Goal: Information Seeking & Learning: Check status

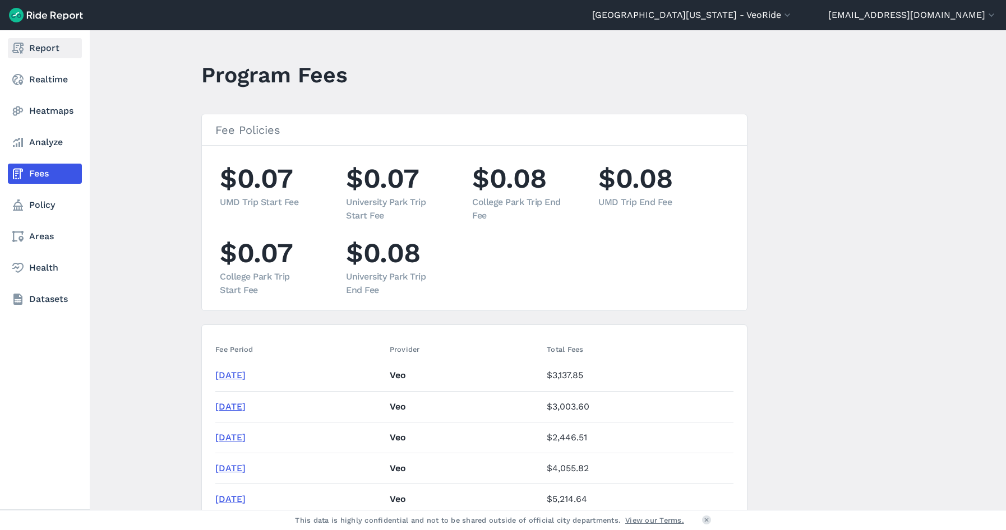
click at [43, 47] on link "Report" at bounding box center [45, 48] width 74 height 20
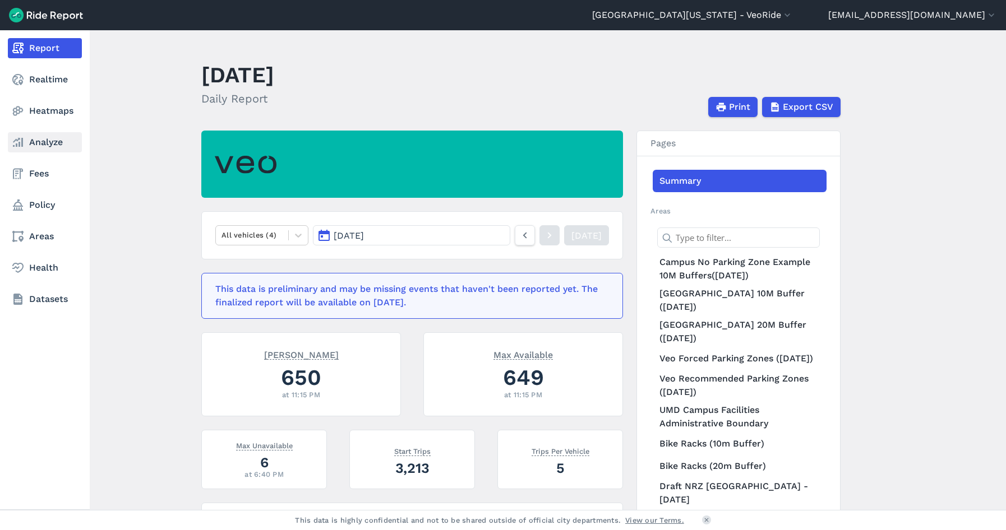
click at [39, 143] on link "Analyze" at bounding box center [45, 142] width 74 height 20
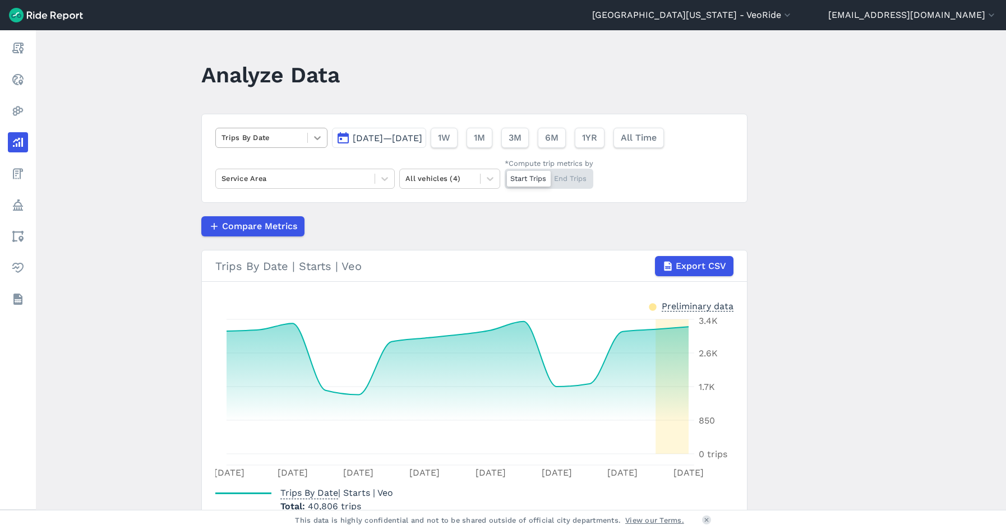
drag, startPoint x: 330, startPoint y: 139, endPoint x: 322, endPoint y: 139, distance: 8.4
click at [332, 138] on button "[DATE]—[DATE]" at bounding box center [379, 138] width 94 height 20
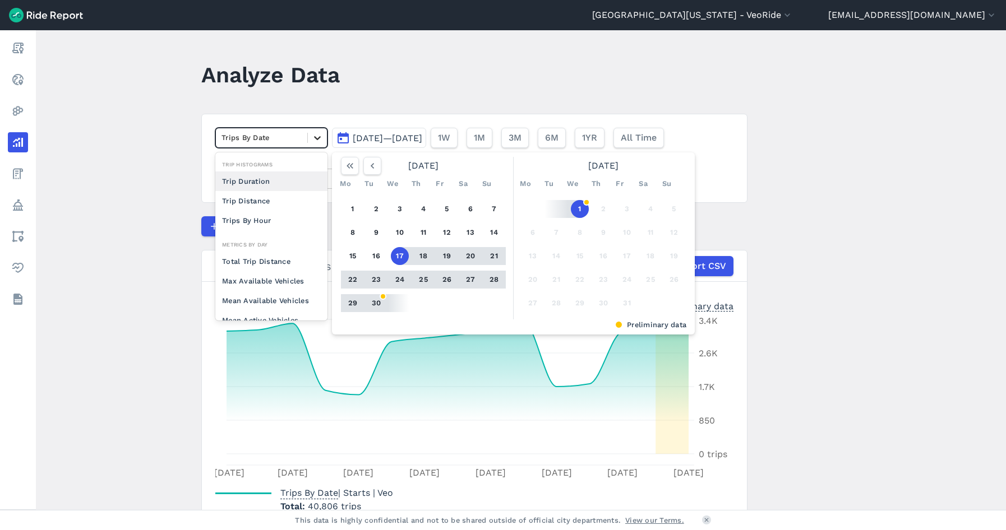
click at [316, 139] on icon at bounding box center [317, 138] width 7 height 4
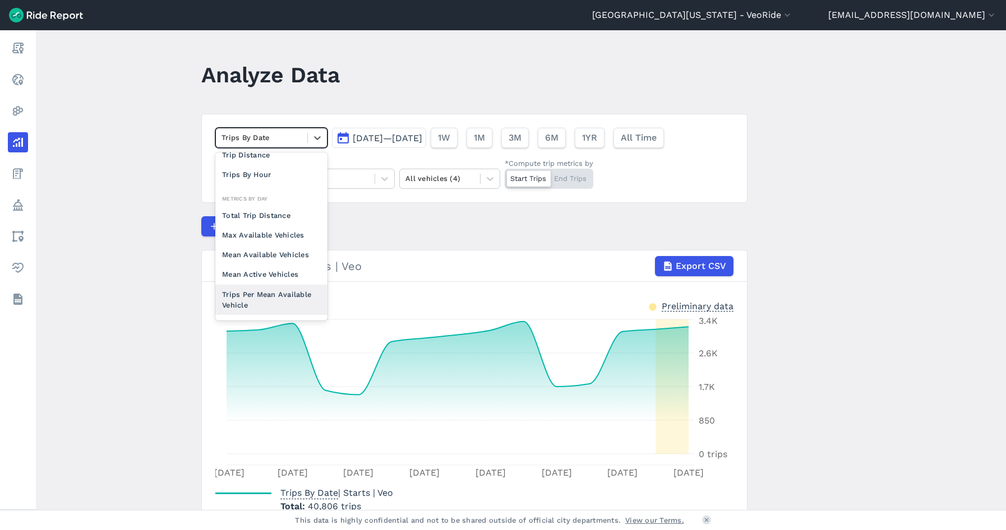
scroll to position [98, 0]
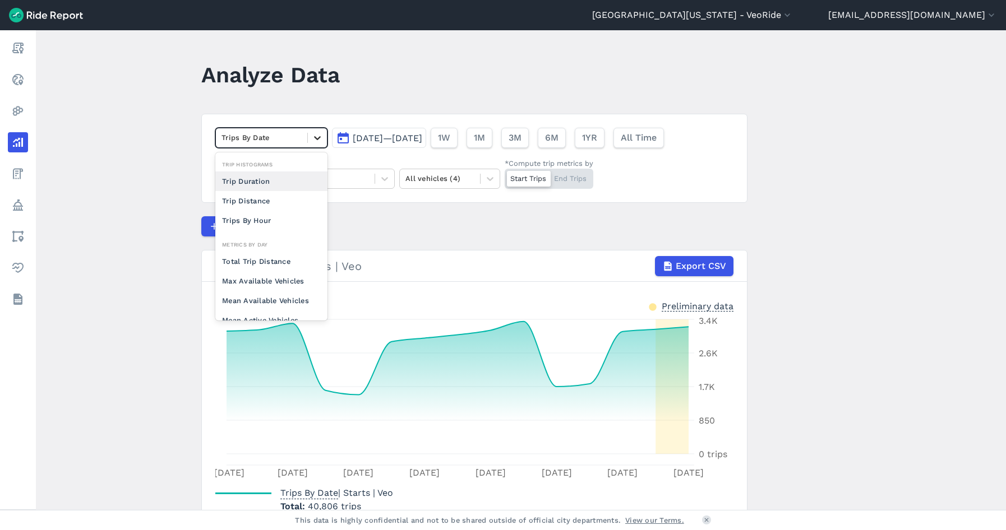
click at [321, 139] on icon at bounding box center [317, 137] width 11 height 11
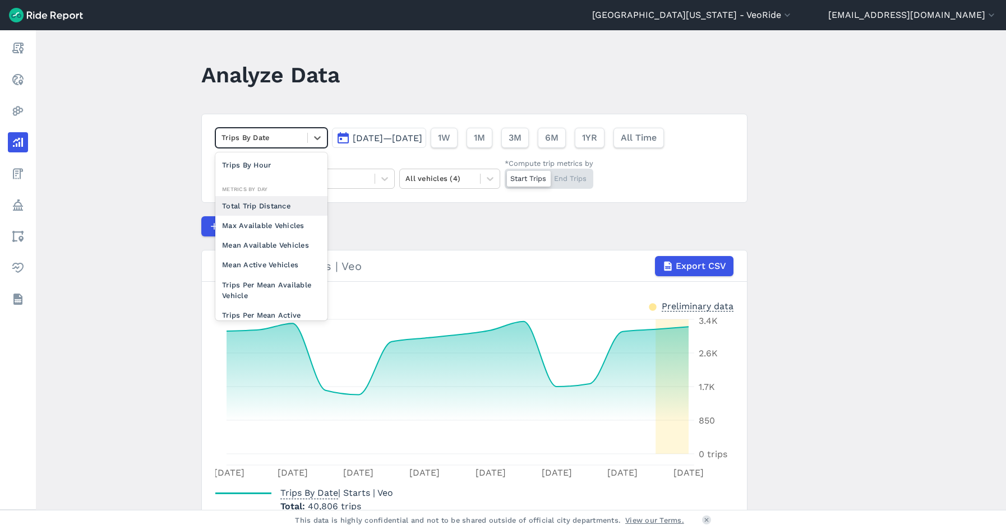
scroll to position [56, 0]
click at [257, 236] on div "Mean Available Vehicles" at bounding box center [271, 245] width 112 height 20
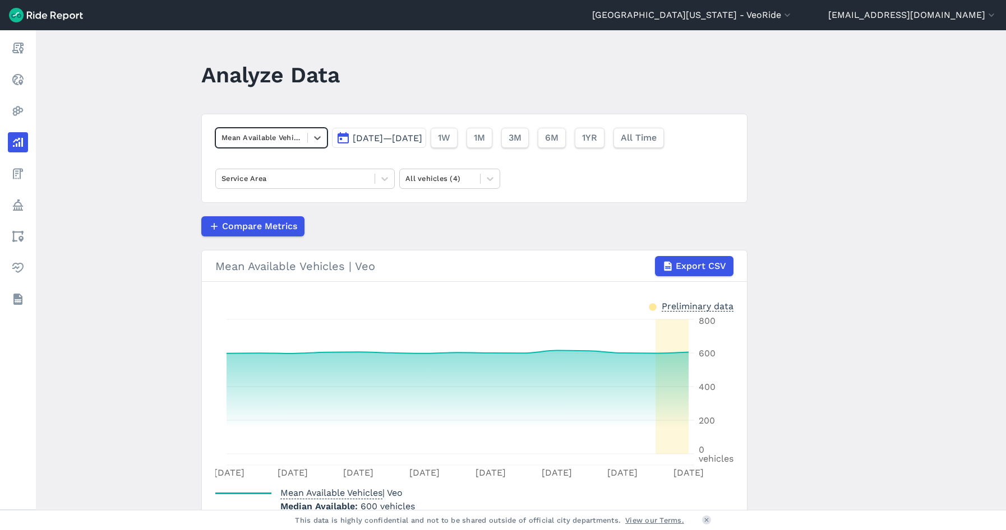
click at [422, 137] on span "[DATE]—[DATE]" at bounding box center [388, 138] width 70 height 11
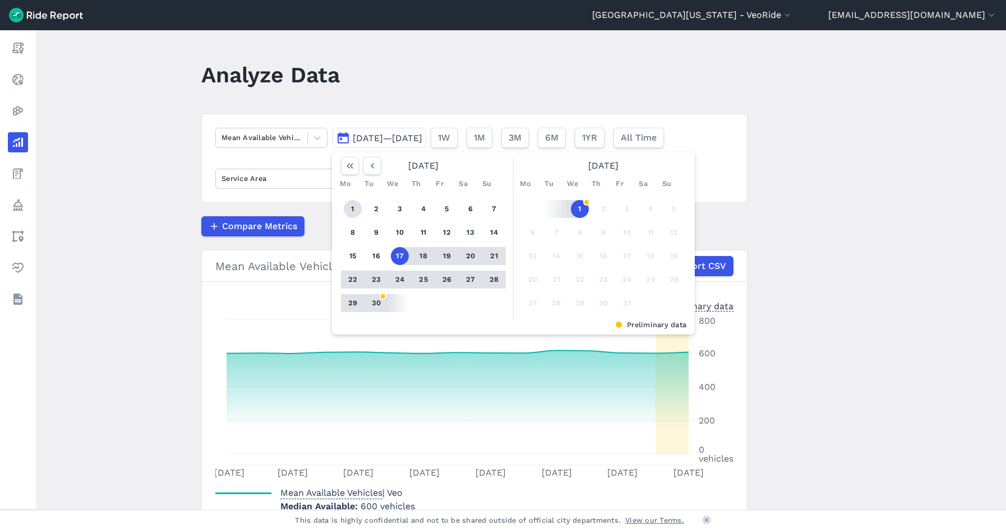
click at [350, 210] on button "1" at bounding box center [353, 209] width 18 height 18
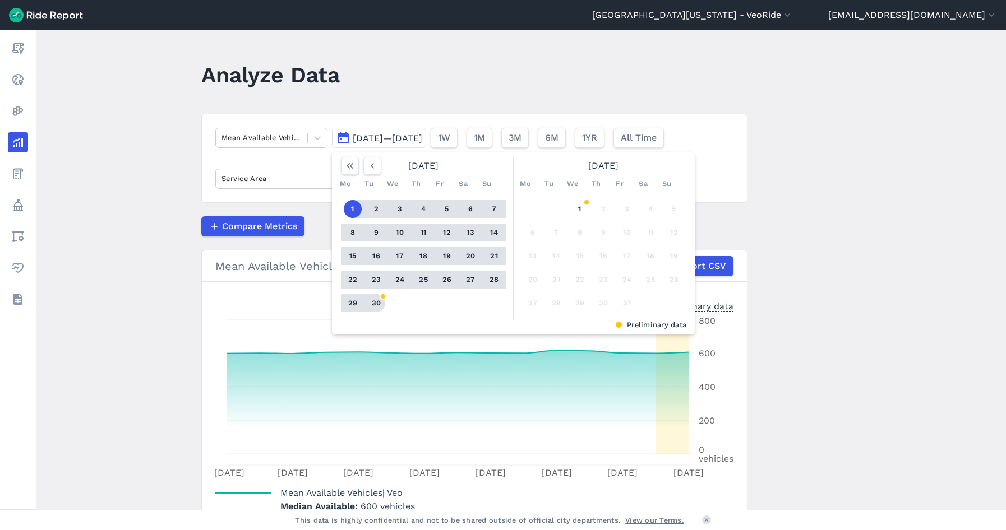
click at [377, 305] on button "30" at bounding box center [376, 303] width 18 height 18
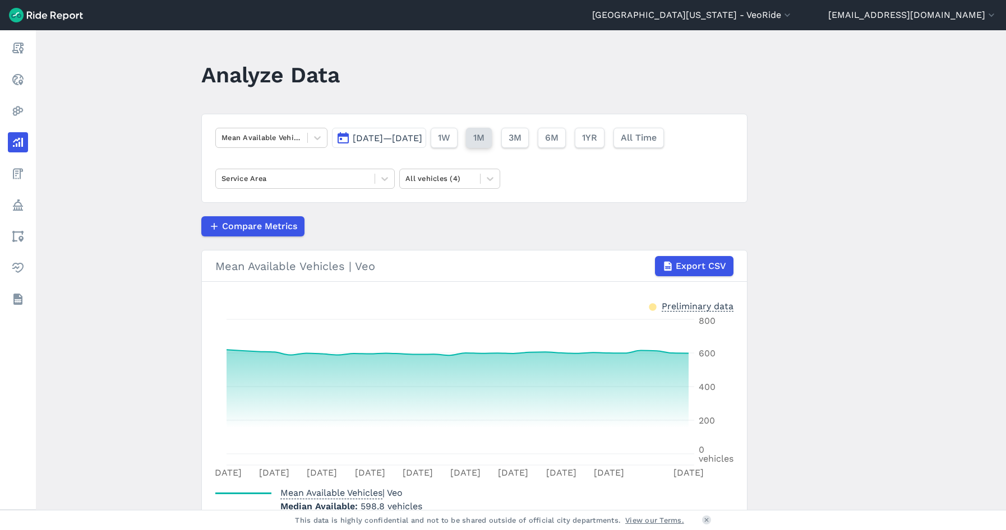
click at [492, 145] on button "1M" at bounding box center [479, 138] width 26 height 20
click at [396, 138] on span "[DATE]—[DATE]" at bounding box center [388, 138] width 70 height 11
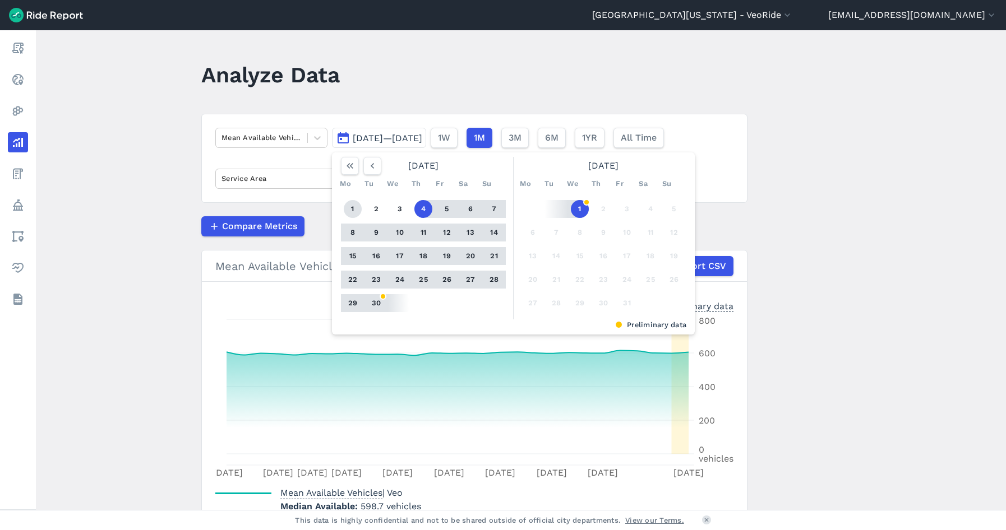
click at [349, 209] on button "1" at bounding box center [353, 209] width 18 height 18
click at [378, 299] on button "30" at bounding box center [376, 303] width 18 height 18
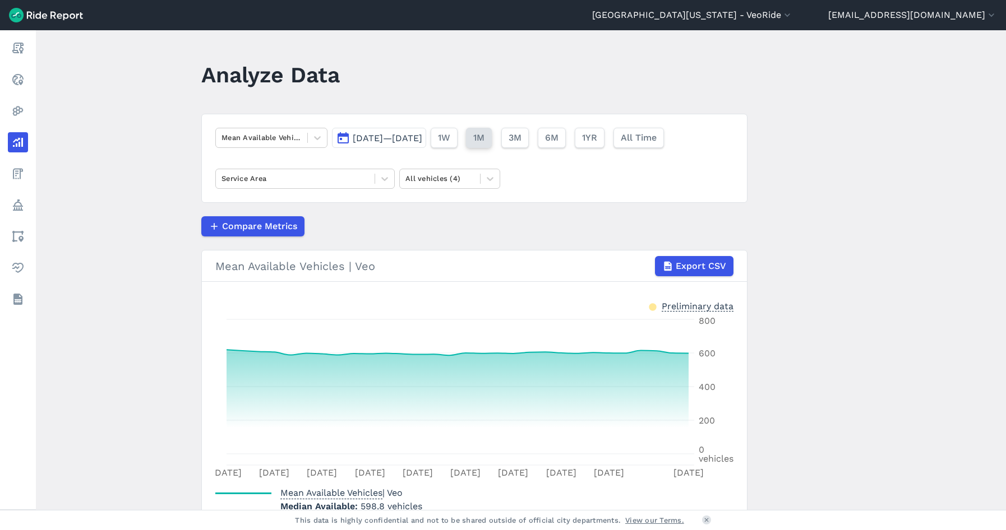
click at [492, 144] on button "1M" at bounding box center [479, 138] width 26 height 20
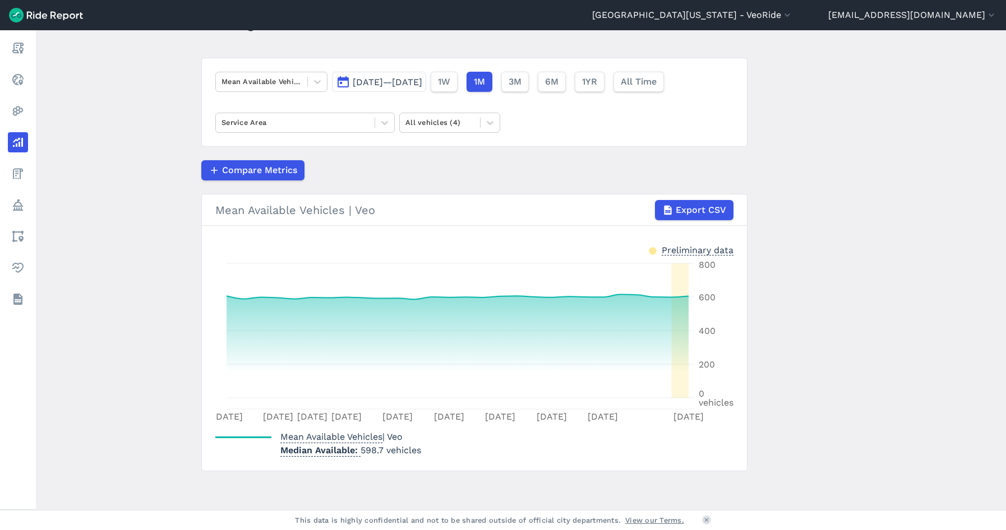
scroll to position [58, 0]
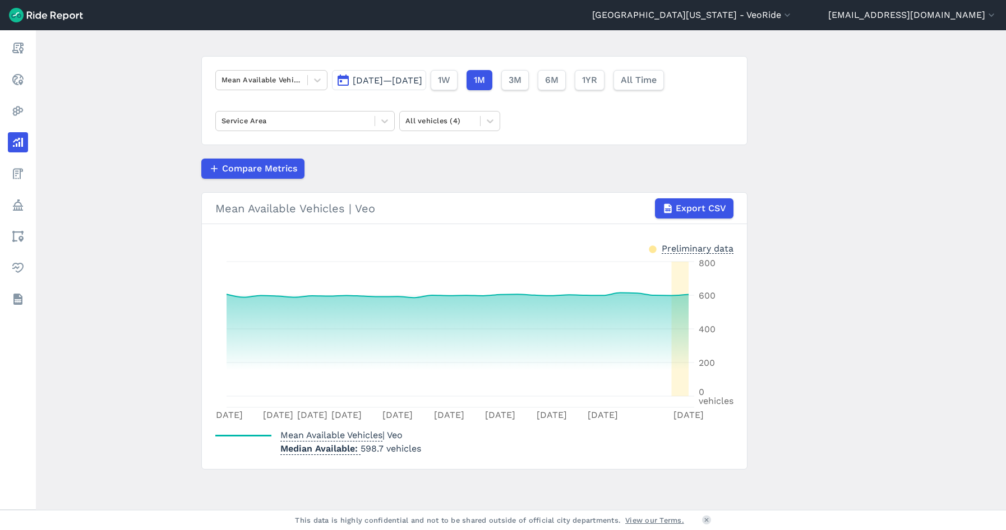
click at [394, 73] on button "[DATE]—[DATE]" at bounding box center [379, 80] width 94 height 20
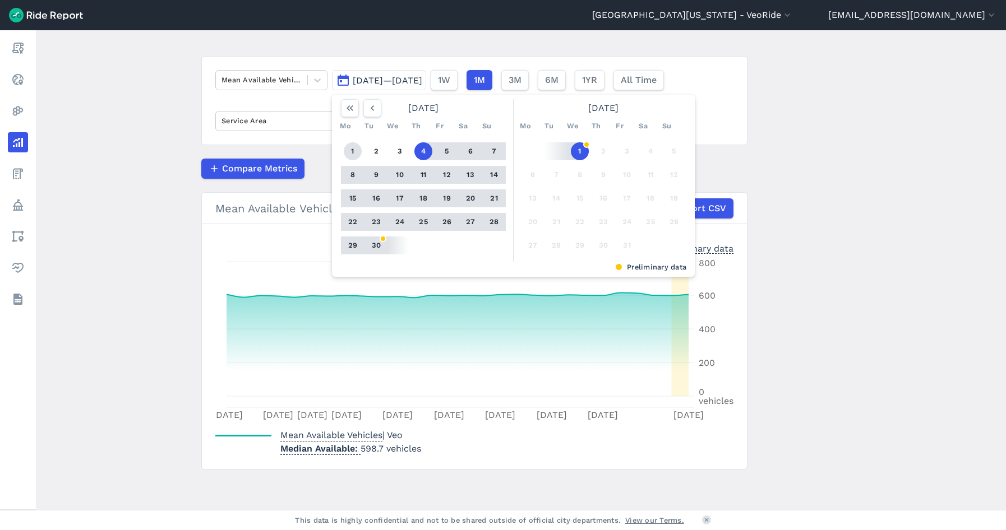
click at [344, 151] on button "1" at bounding box center [353, 151] width 18 height 18
click at [368, 250] on button "30" at bounding box center [376, 246] width 18 height 18
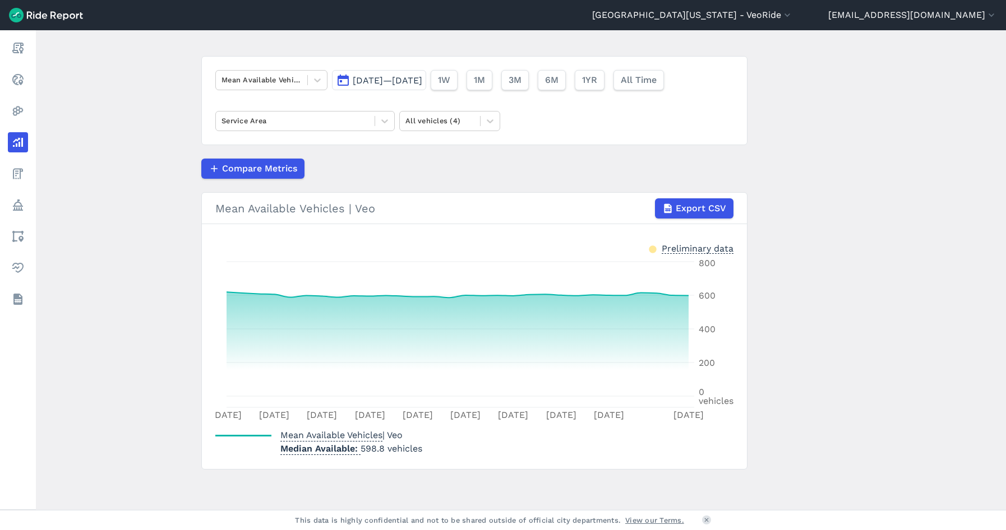
click at [837, 292] on main "Analyze Data Mean Available Vehicles [DATE]—[DATE] 1W 1M 3M 6M 1YR All Time Ser…" at bounding box center [521, 270] width 970 height 480
click at [353, 435] on span "Mean Available Vehicles" at bounding box center [331, 434] width 102 height 15
click at [426, 73] on button "[DATE]—[DATE]" at bounding box center [379, 80] width 94 height 20
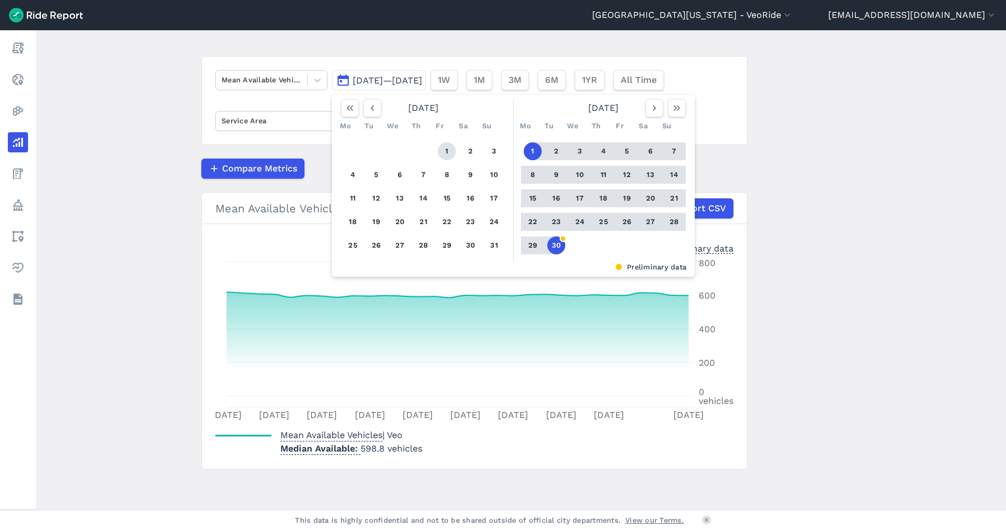
click at [446, 149] on button "1" at bounding box center [447, 151] width 18 height 18
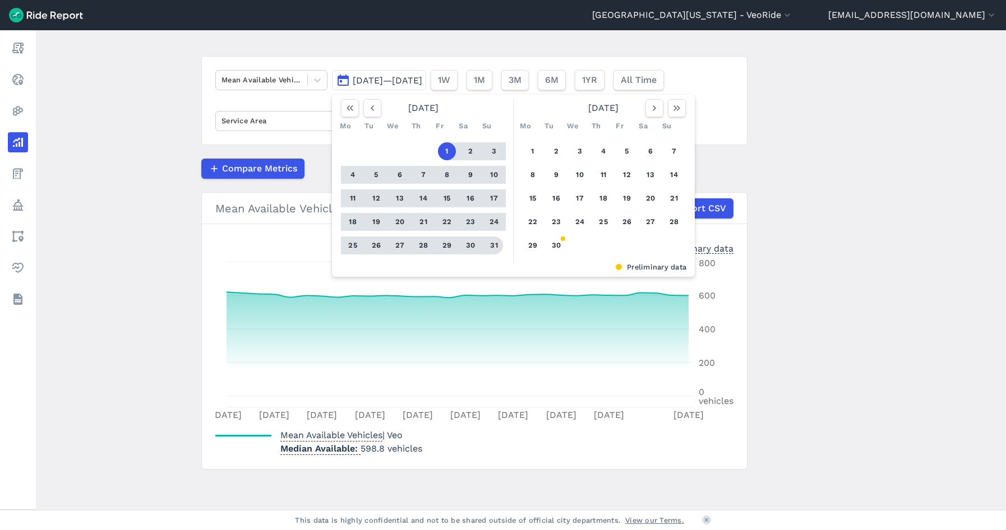
click at [492, 249] on button "31" at bounding box center [494, 246] width 18 height 18
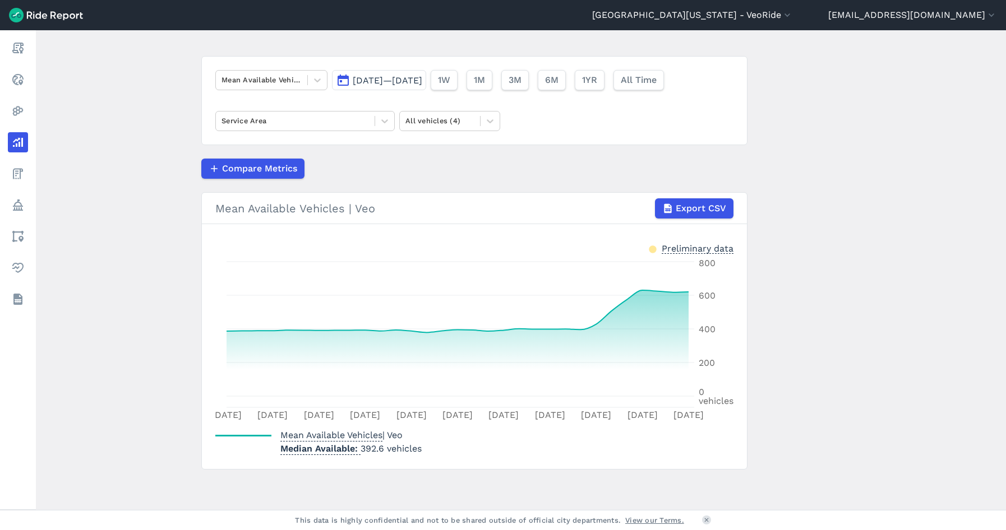
click at [402, 80] on span "[DATE]—[DATE]" at bounding box center [388, 80] width 70 height 11
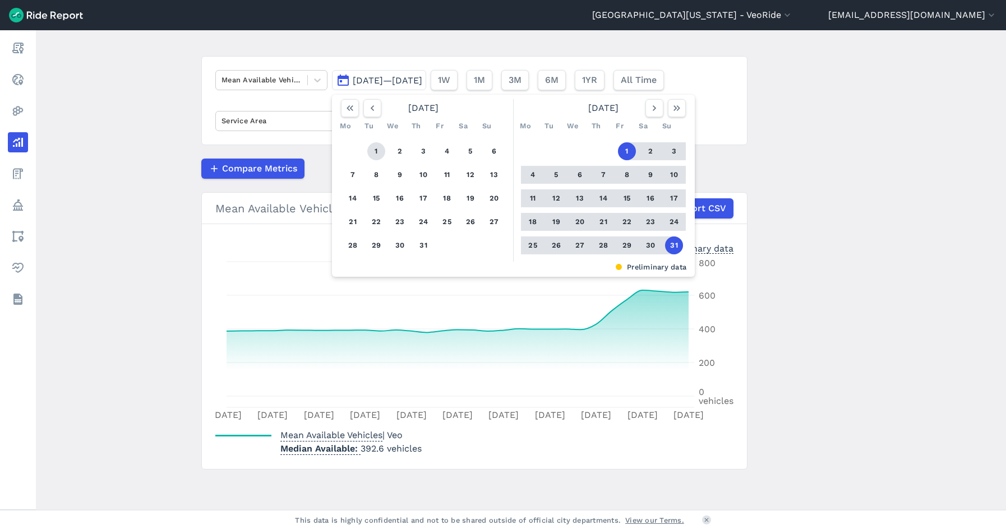
click at [373, 151] on button "1" at bounding box center [376, 151] width 18 height 18
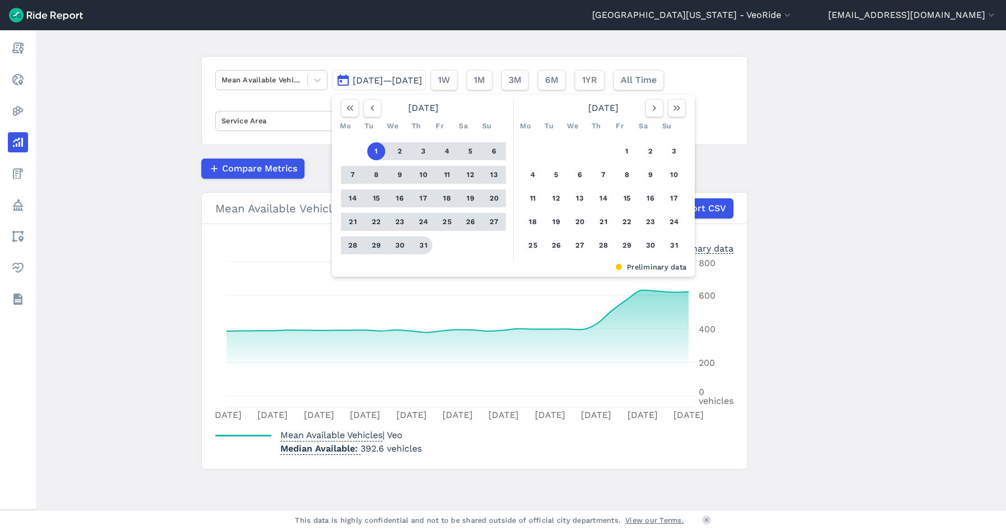
click at [418, 246] on button "31" at bounding box center [423, 246] width 18 height 18
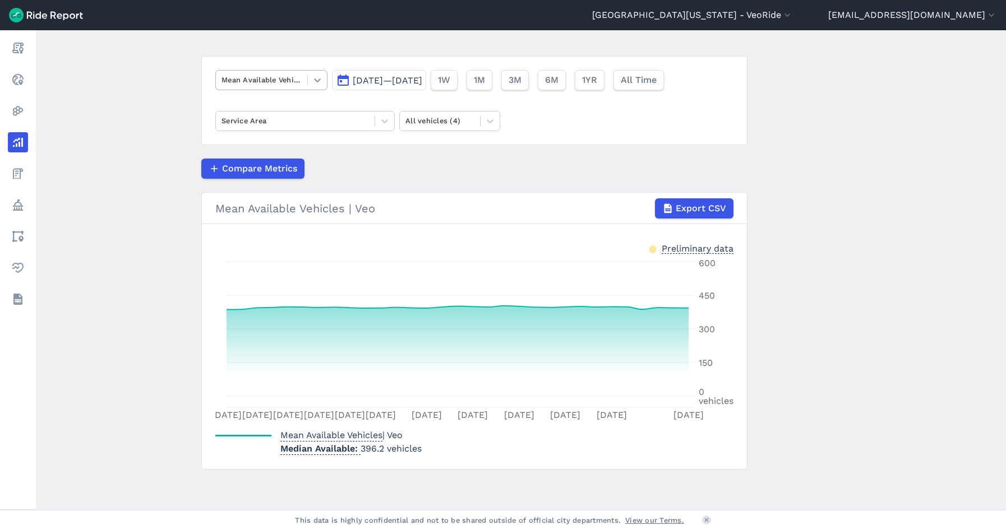
click at [316, 82] on icon at bounding box center [317, 80] width 11 height 11
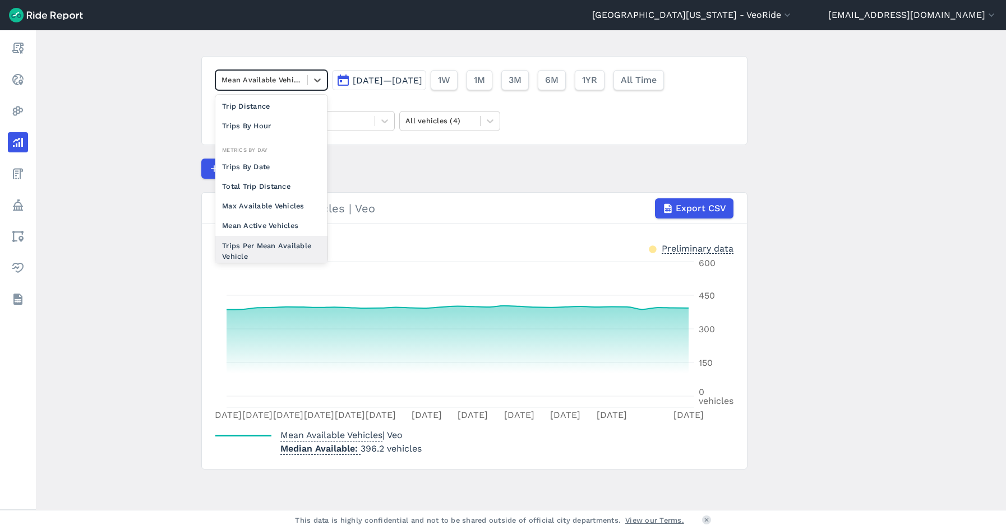
scroll to position [56, 0]
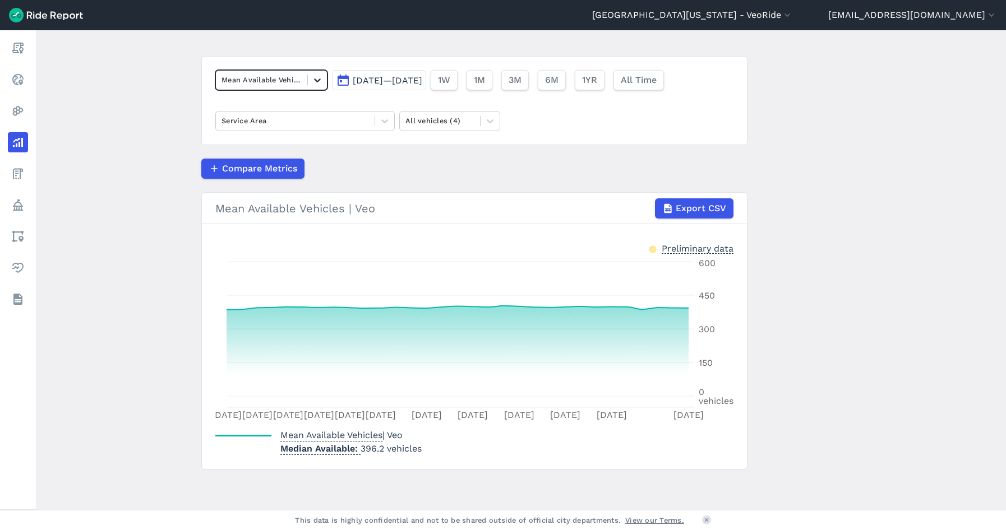
click at [312, 80] on icon at bounding box center [317, 80] width 11 height 11
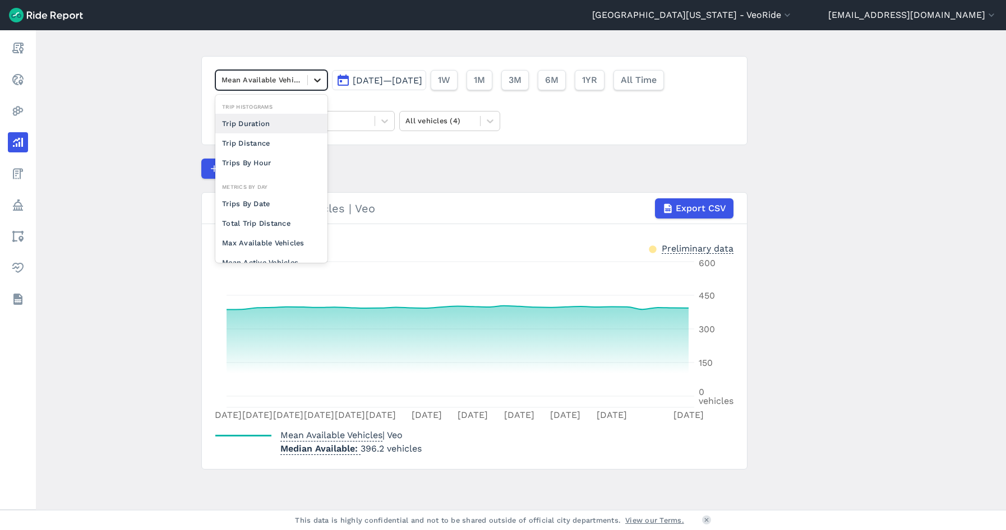
click at [312, 80] on icon at bounding box center [317, 80] width 11 height 11
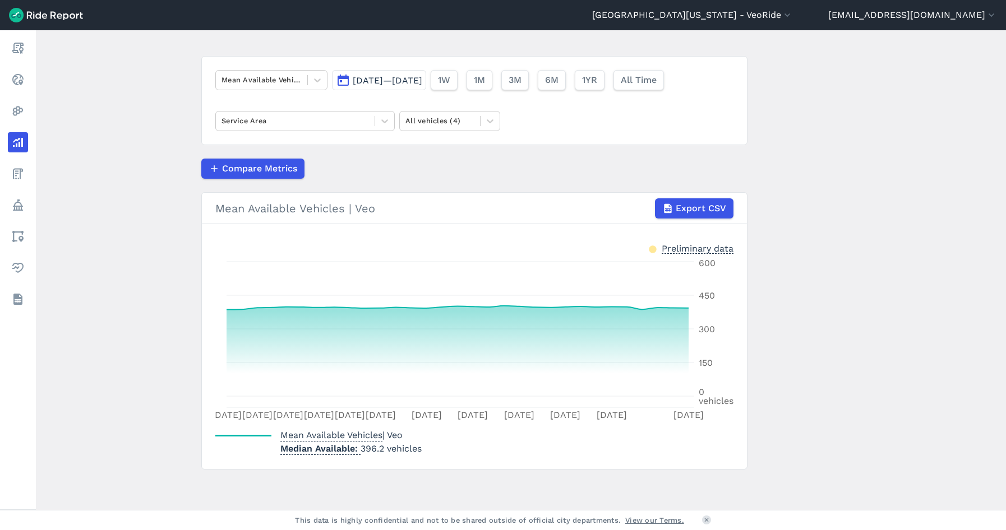
click at [138, 241] on main "Analyze Data Mean Available Vehicles [DATE]—[DATE] 1W 1M 3M 6M 1YR All Time Ser…" at bounding box center [521, 270] width 970 height 480
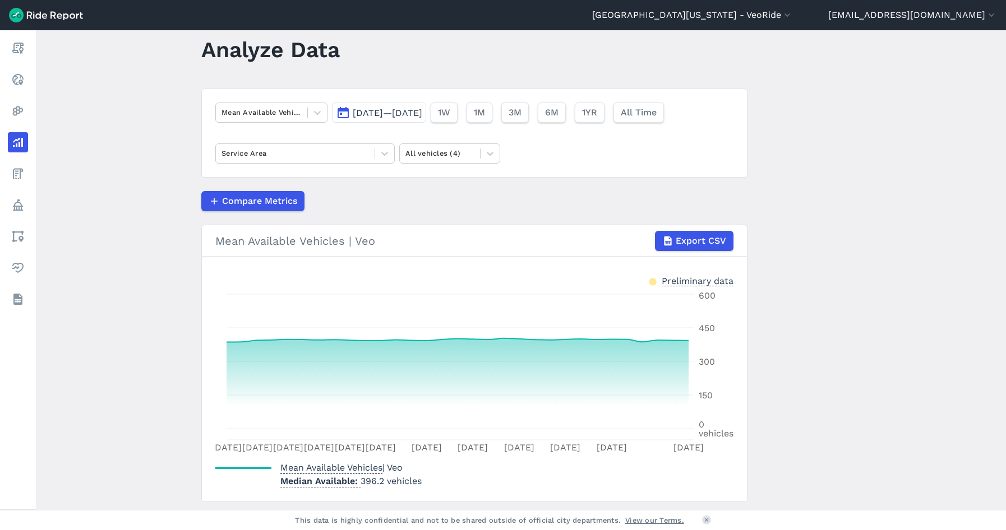
scroll to position [0, 0]
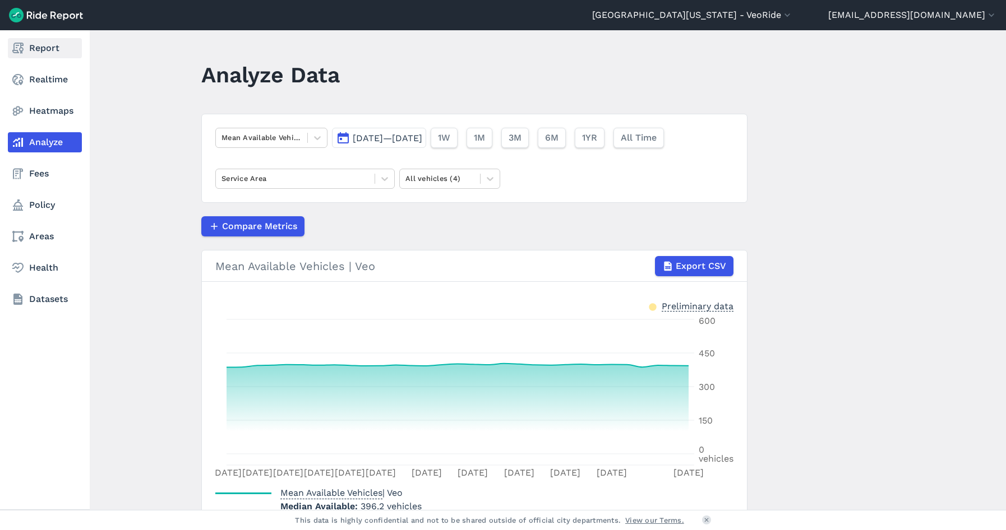
click at [35, 51] on link "Report" at bounding box center [45, 48] width 74 height 20
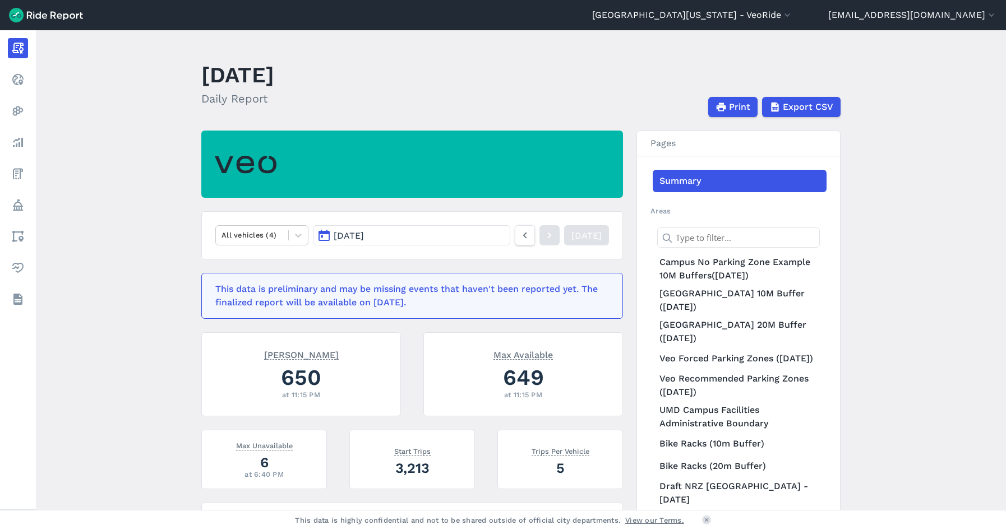
click at [432, 234] on button "[DATE]" at bounding box center [411, 235] width 197 height 20
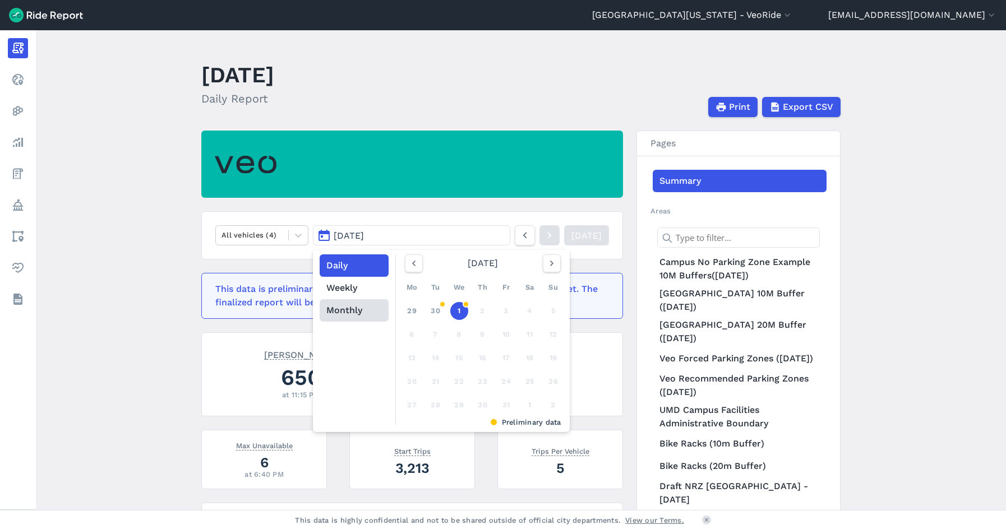
click at [326, 307] on button "Monthly" at bounding box center [354, 310] width 69 height 22
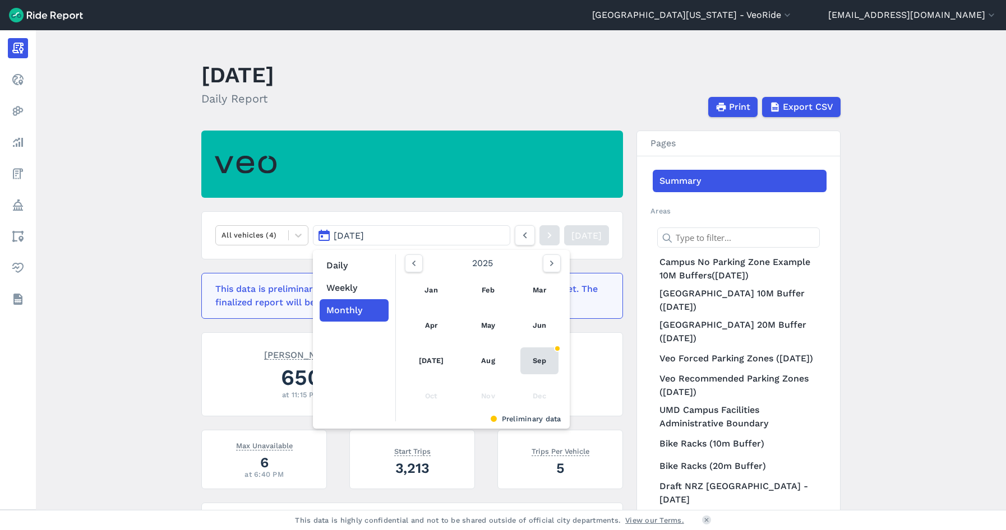
click at [546, 362] on link "Sep" at bounding box center [539, 361] width 38 height 27
